Goal: Information Seeking & Learning: Check status

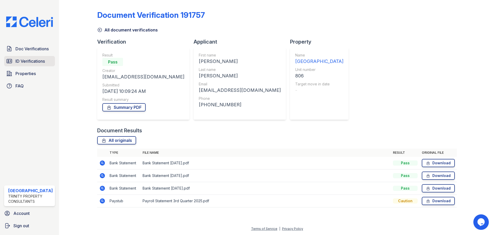
click at [35, 57] on link "ID Verifications" at bounding box center [29, 61] width 51 height 10
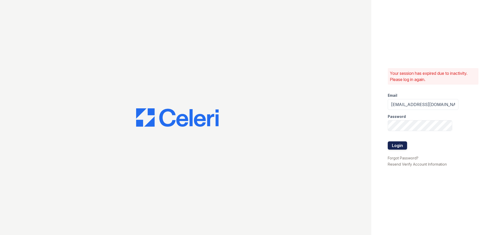
click at [399, 148] on button "Login" at bounding box center [397, 145] width 19 height 8
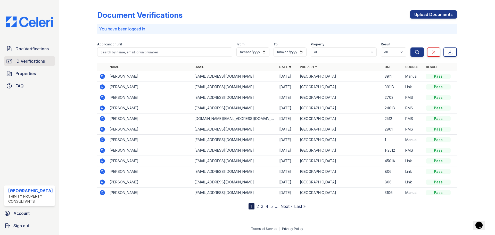
click at [45, 63] on span "ID Verifications" at bounding box center [29, 61] width 29 height 6
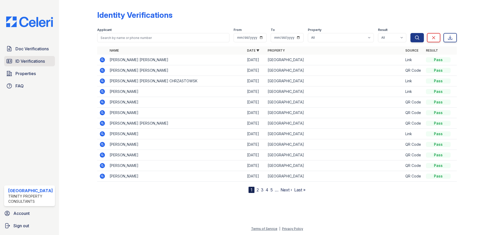
click at [23, 64] on span "ID Verifications" at bounding box center [29, 61] width 29 height 6
click at [426, 7] on div "Identity Verifications Filter Applicant From To Property All Arrive Streetervil…" at bounding box center [277, 97] width 360 height 191
click at [13, 61] on link "ID Verifications" at bounding box center [29, 61] width 51 height 10
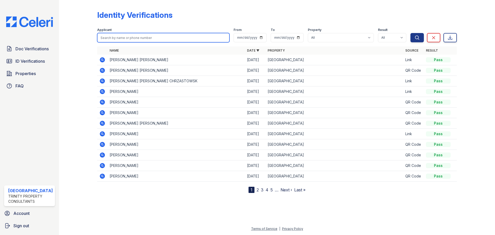
click at [157, 36] on input "search" at bounding box center [163, 37] width 132 height 9
type input "ramirez"
click at [411, 33] on button "Search" at bounding box center [417, 37] width 13 height 9
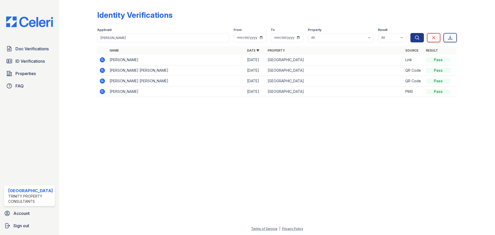
click at [101, 59] on icon at bounding box center [101, 59] width 1 height 1
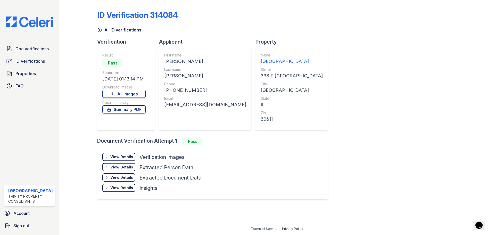
click at [130, 154] on div "View Details Details" at bounding box center [118, 157] width 33 height 8
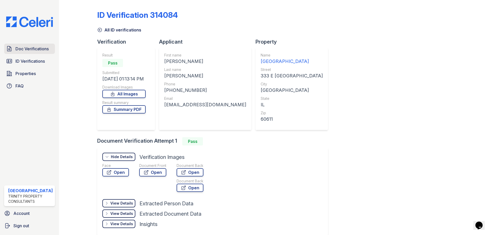
click at [44, 50] on span "Doc Verifications" at bounding box center [31, 49] width 33 height 6
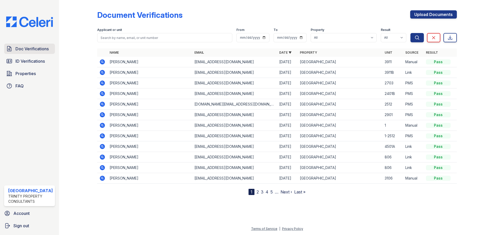
click at [38, 48] on span "Doc Verifications" at bounding box center [31, 49] width 33 height 6
click at [101, 61] on icon at bounding box center [102, 61] width 5 height 5
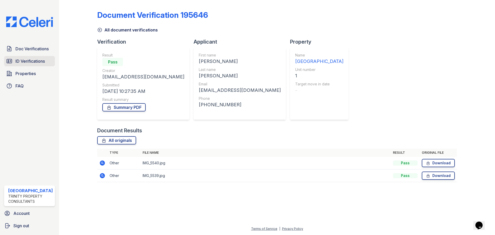
click at [27, 60] on span "ID Verifications" at bounding box center [29, 61] width 29 height 6
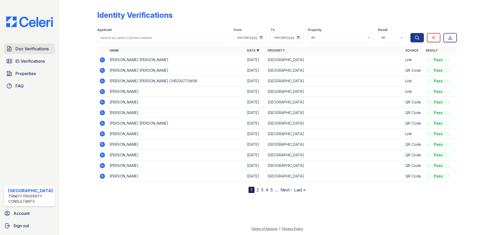
click at [29, 50] on span "Doc Verifications" at bounding box center [31, 49] width 33 height 6
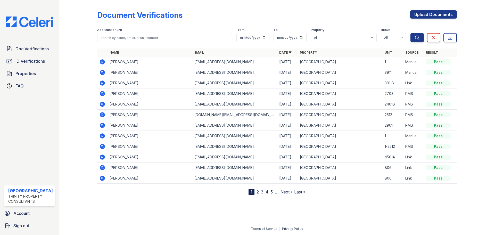
click at [102, 61] on icon at bounding box center [101, 61] width 1 height 1
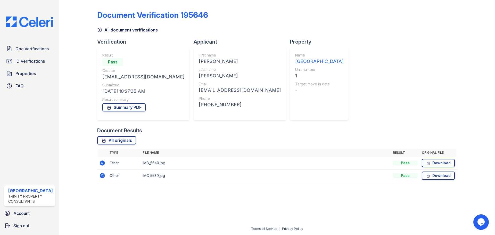
click at [434, 170] on td "Download" at bounding box center [438, 176] width 37 height 13
click at [433, 174] on link "Download" at bounding box center [438, 176] width 33 height 8
click at [435, 162] on link "Download" at bounding box center [438, 163] width 33 height 8
click at [483, 70] on div at bounding box center [472, 94] width 30 height 185
click at [133, 107] on link "Summary PDF" at bounding box center [123, 107] width 43 height 8
